Goal: Ask a question

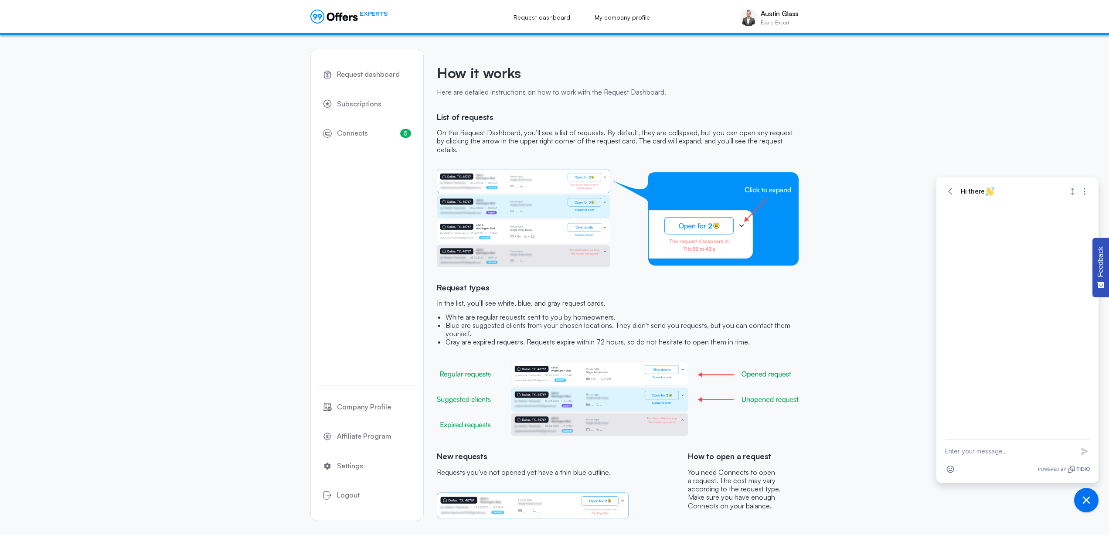
click at [989, 459] on textarea "New message" at bounding box center [1009, 451] width 129 height 23
type textarea "Hello, can I chat with a person"
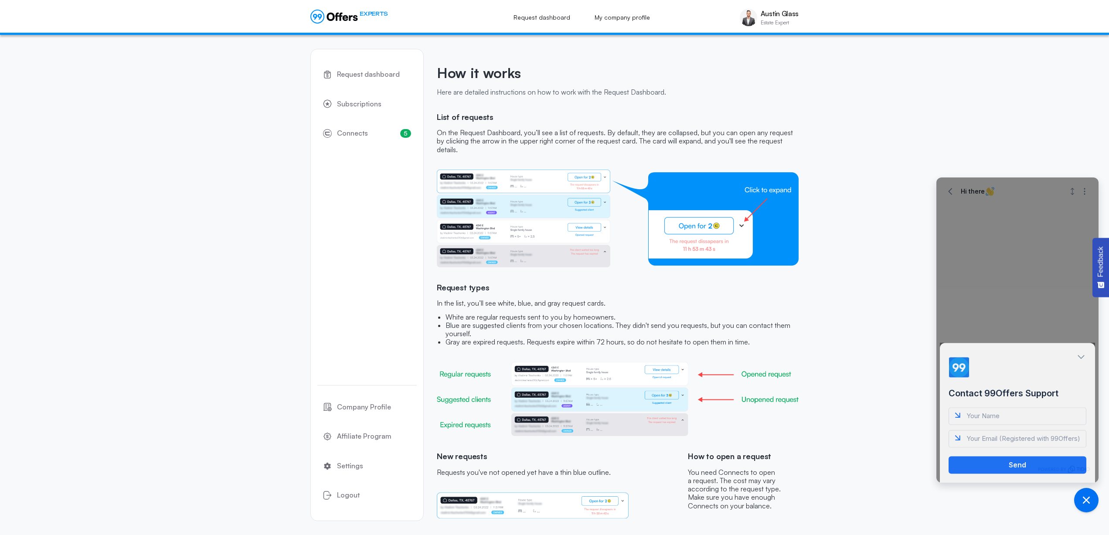
type input "?"
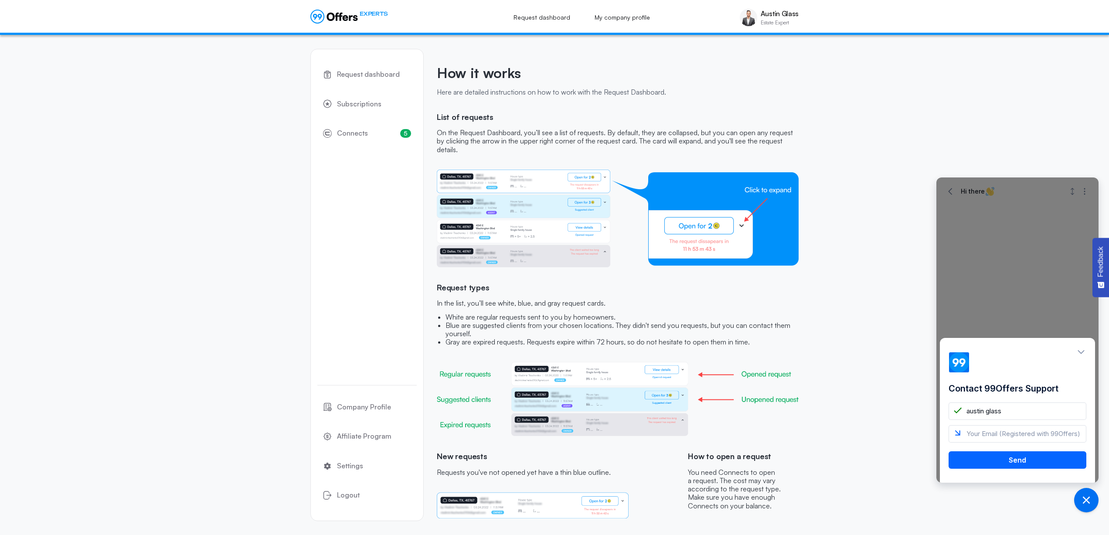
type input "austin glass"
type input "[EMAIL_ADDRESS][DOMAIN_NAME]"
click at [1027, 461] on button "Send" at bounding box center [1017, 459] width 138 height 17
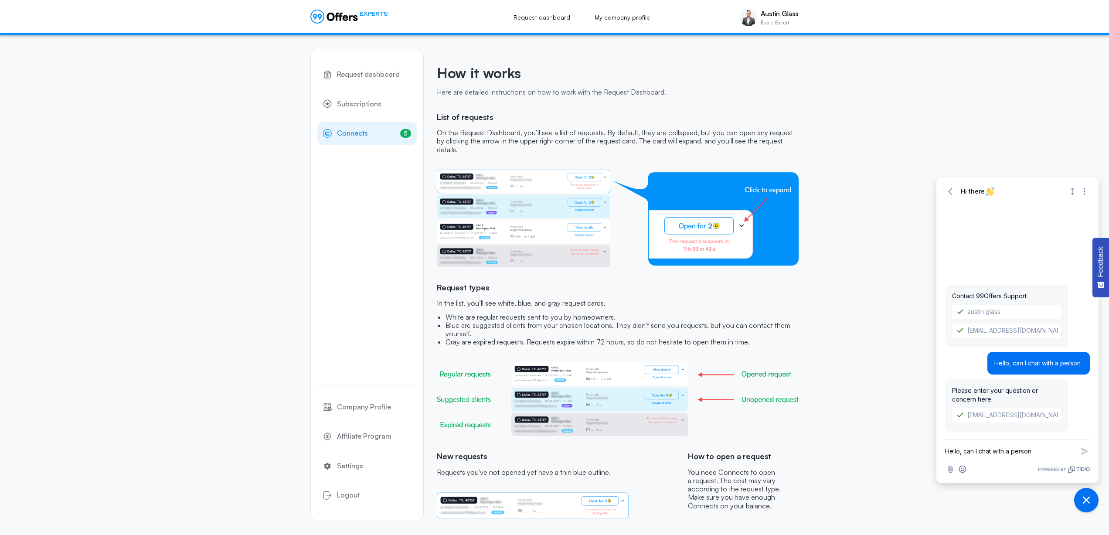
click at [382, 131] on link "5 Connects 5" at bounding box center [366, 133] width 99 height 23
